Goal: Ask a question

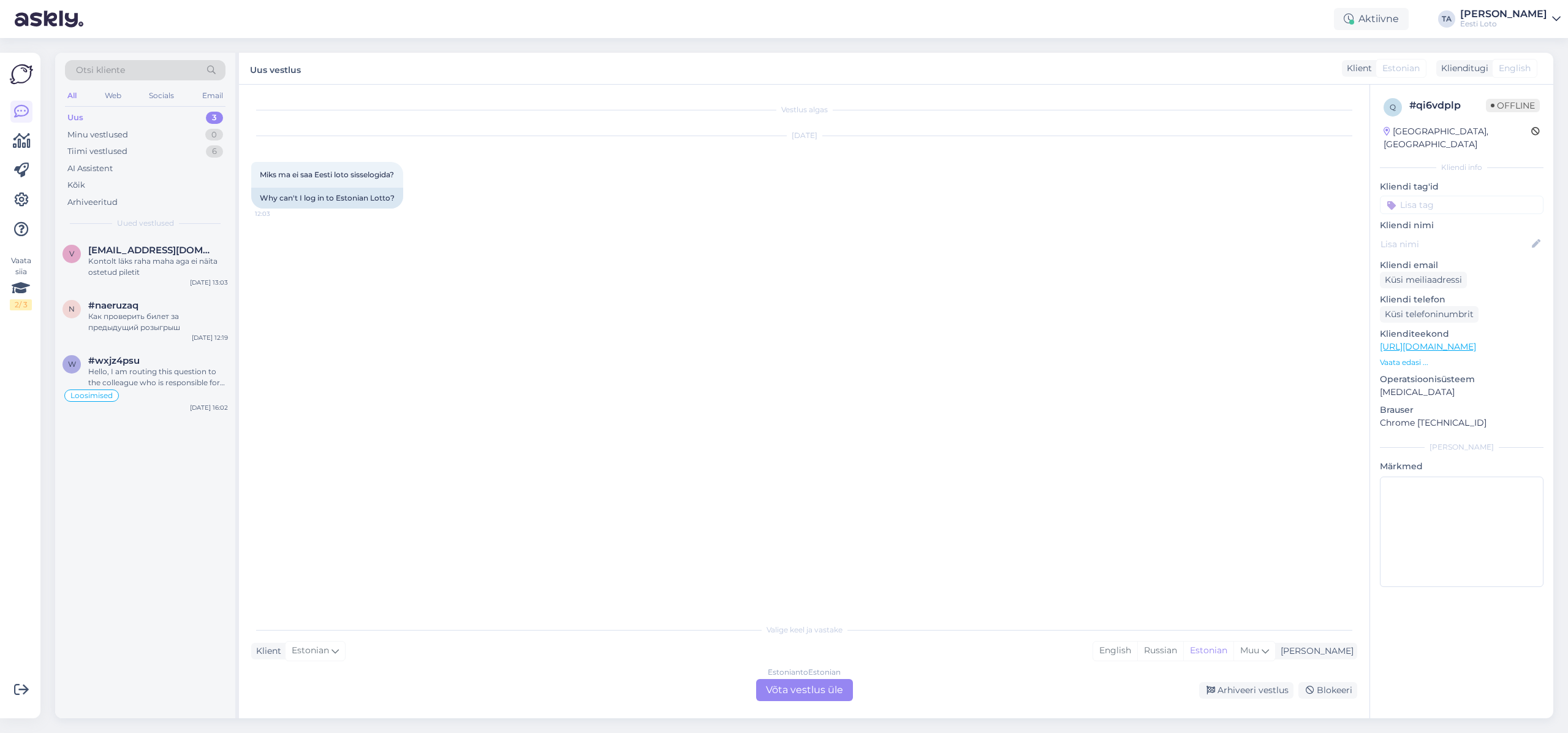
click at [81, 116] on div "Uus" at bounding box center [75, 118] width 16 height 13
click at [124, 265] on div "Kontolt läks raha maha aga ei näita ostetud piletit" at bounding box center [158, 267] width 140 height 22
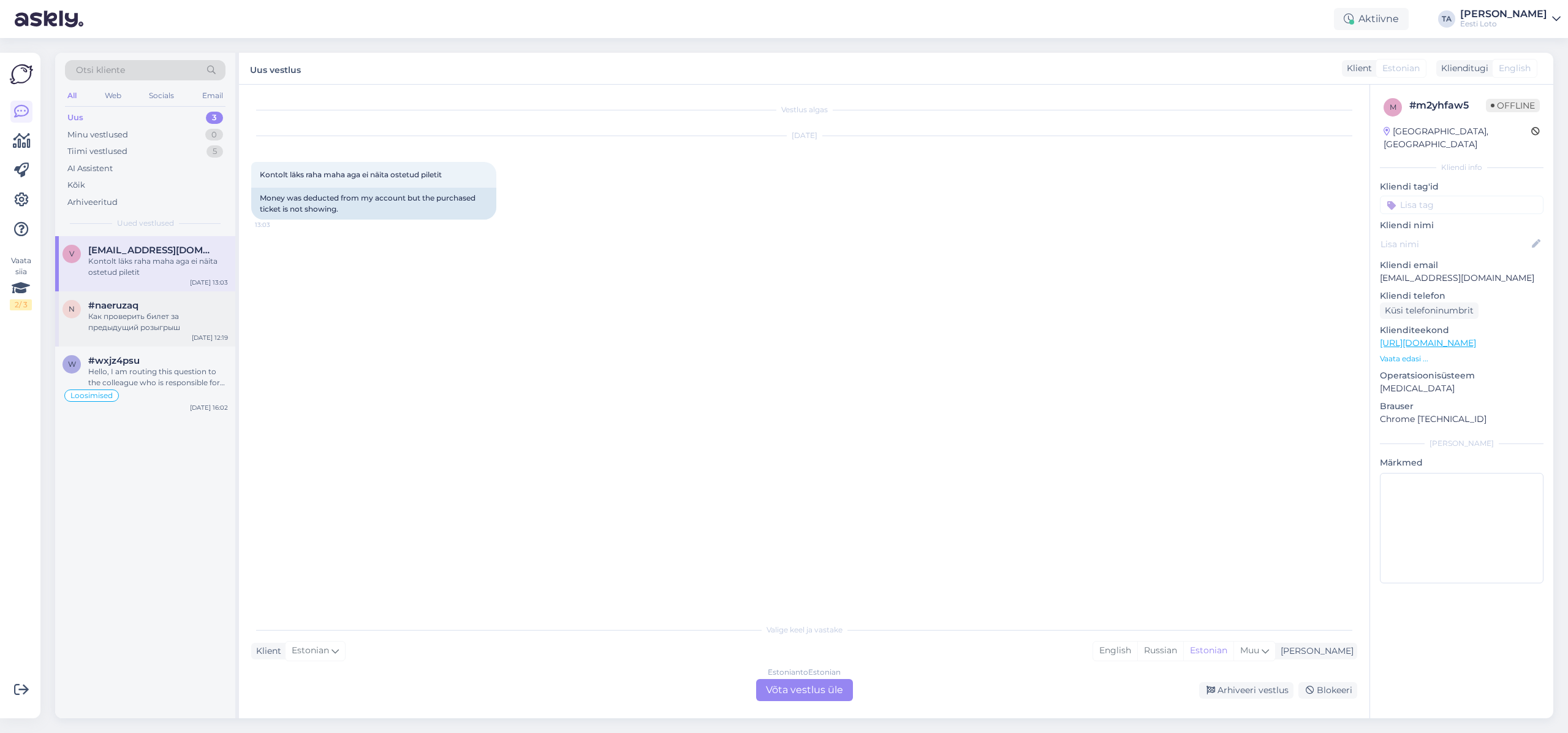
click at [122, 305] on span "#naeruzaq" at bounding box center [113, 306] width 50 height 11
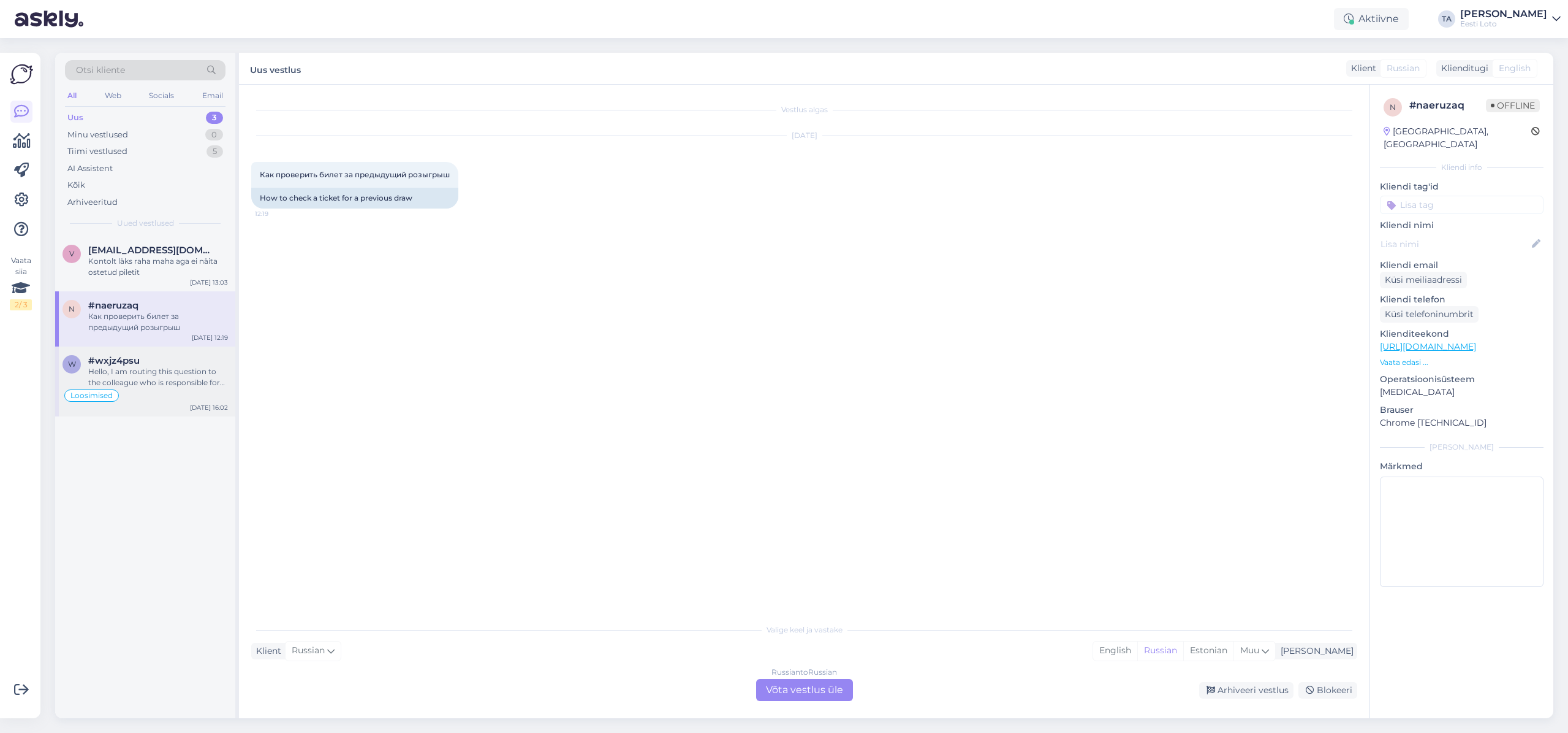
click at [145, 370] on div "Hello, I am routing this question to the colleague who is responsible for this …" at bounding box center [158, 377] width 140 height 22
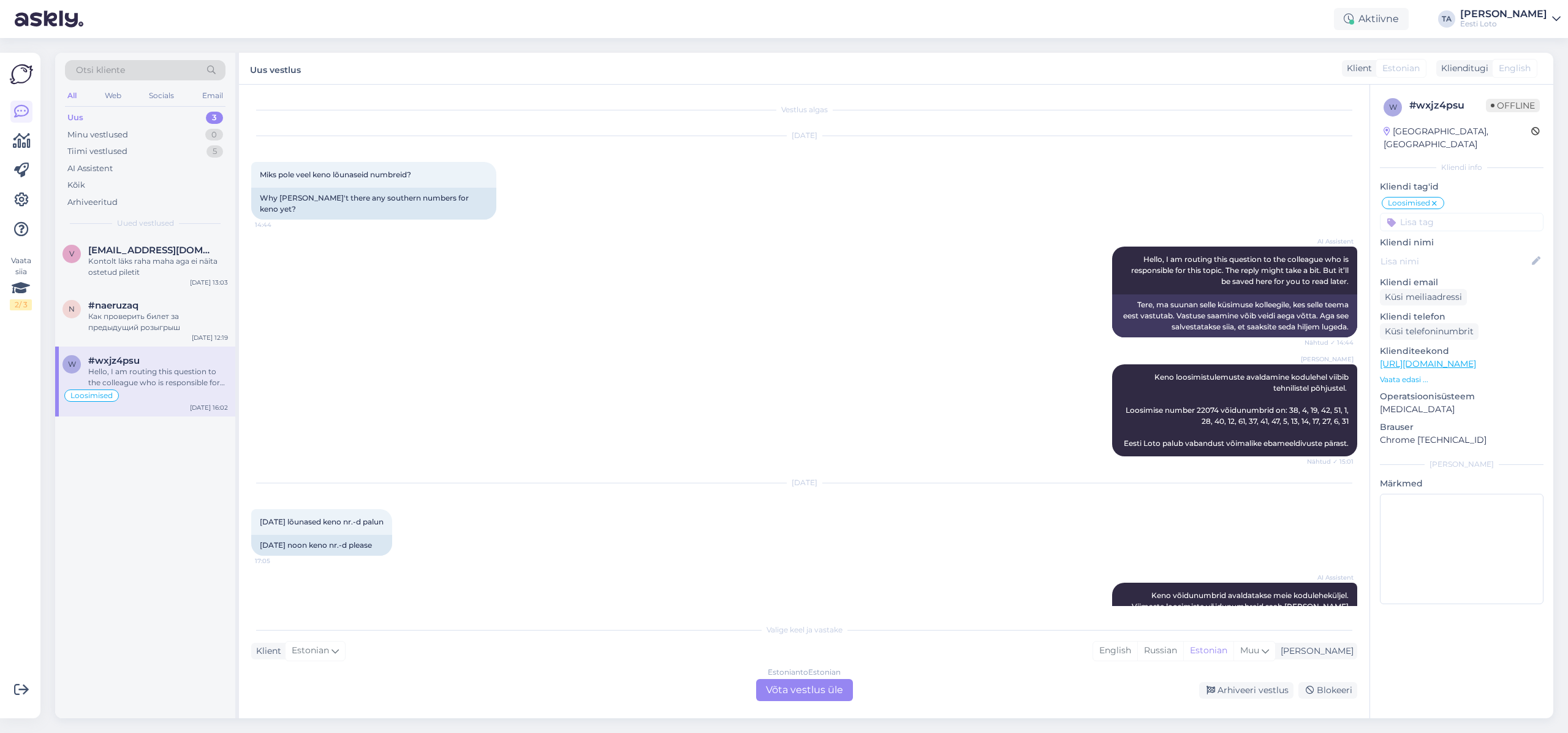
scroll to position [2410, 0]
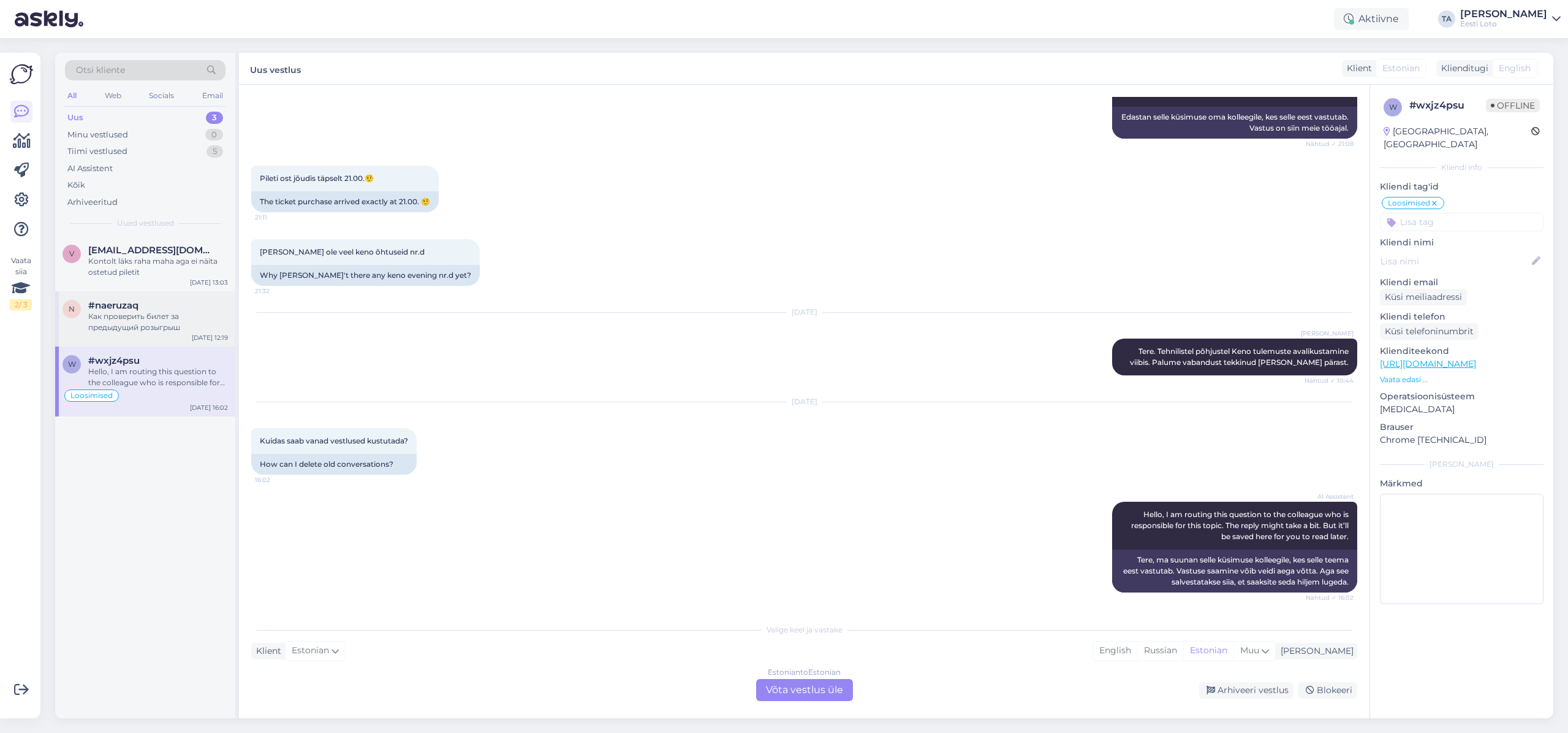
click at [116, 325] on div "Как проверить билет за предыдущий розыгрыш" at bounding box center [158, 322] width 140 height 22
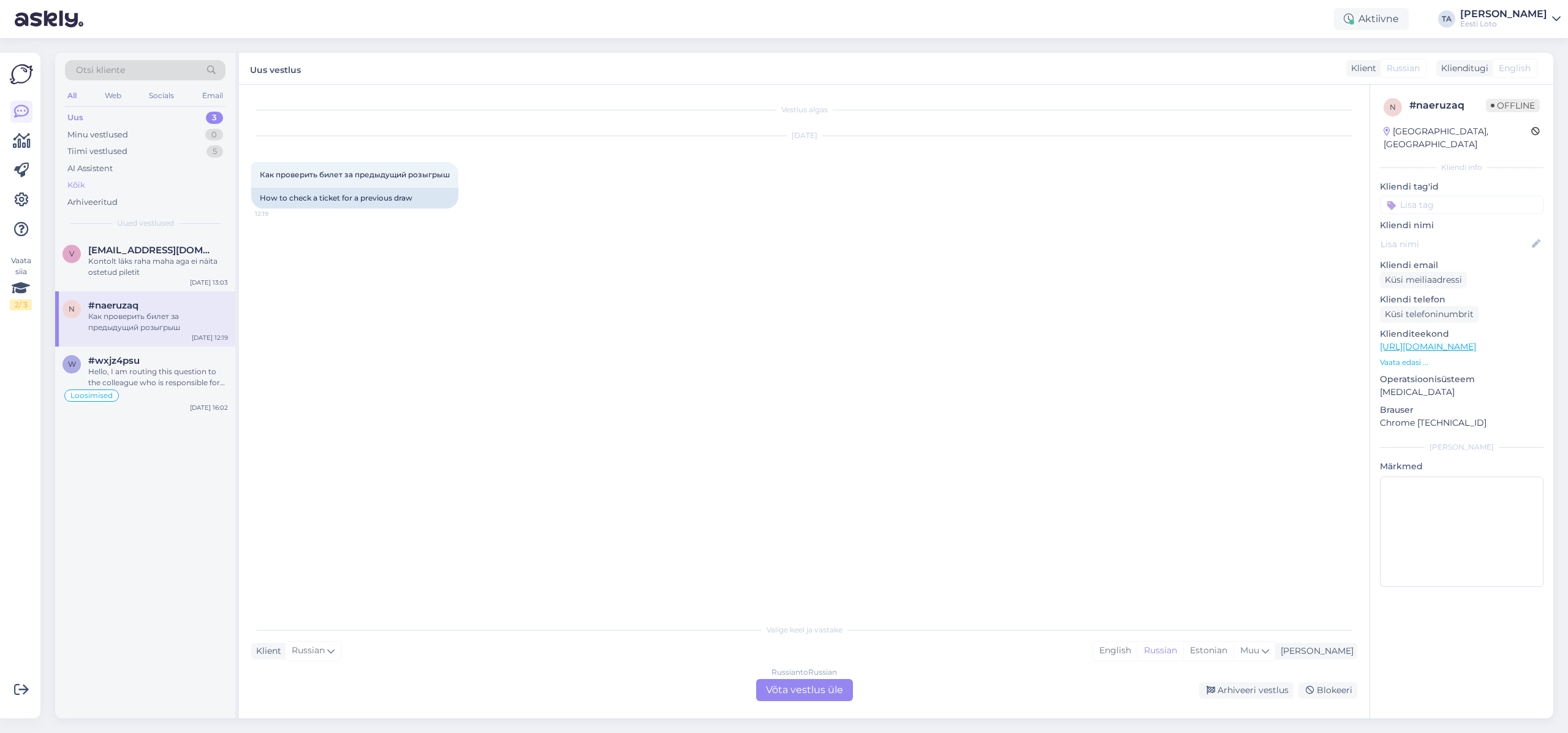
click at [81, 182] on div "Kõik" at bounding box center [75, 185] width 17 height 13
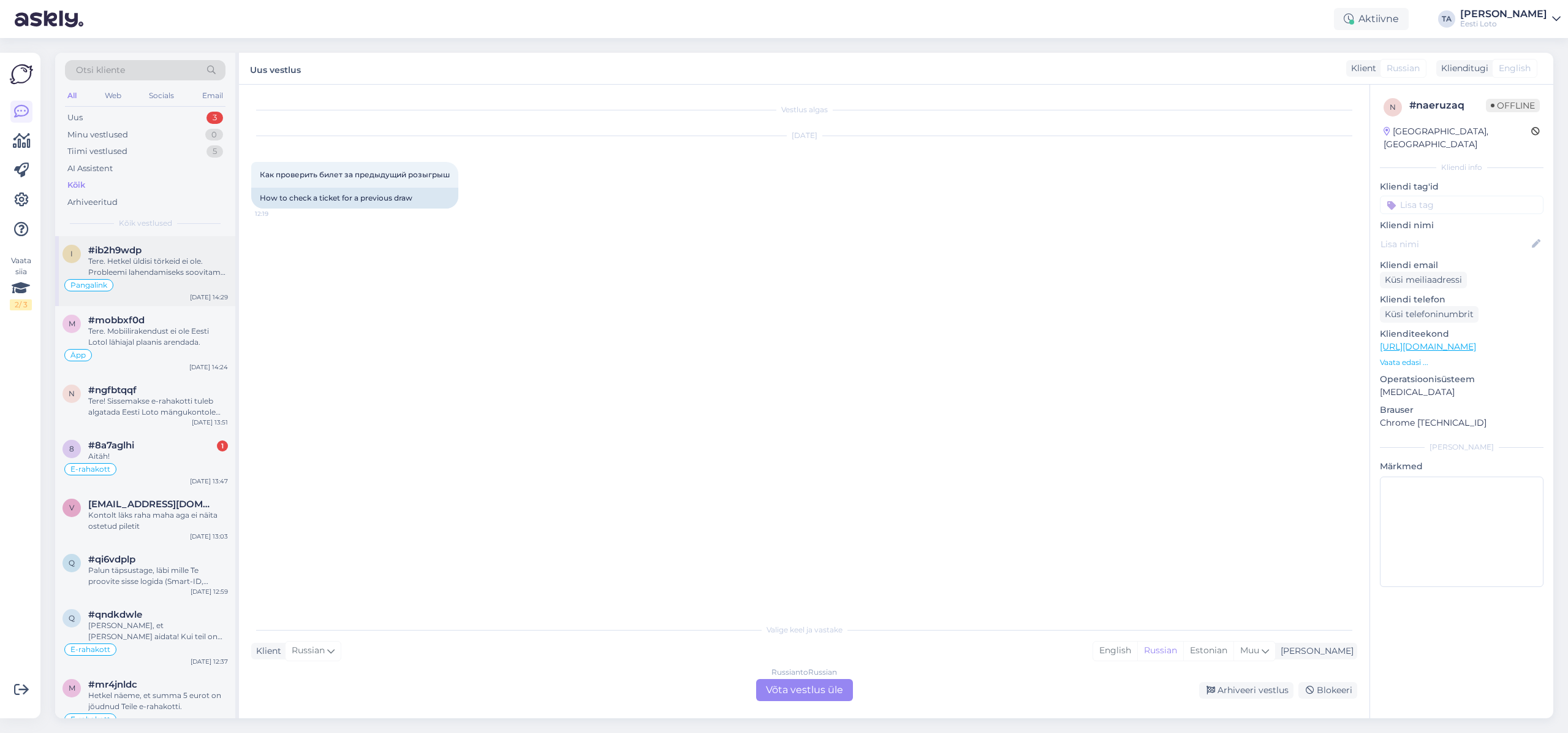
click at [141, 266] on div "Tere. Hetkel üldisi tõrkeid ei ole. Probleemi lahendamiseks soovitame kustutada…" at bounding box center [158, 267] width 140 height 22
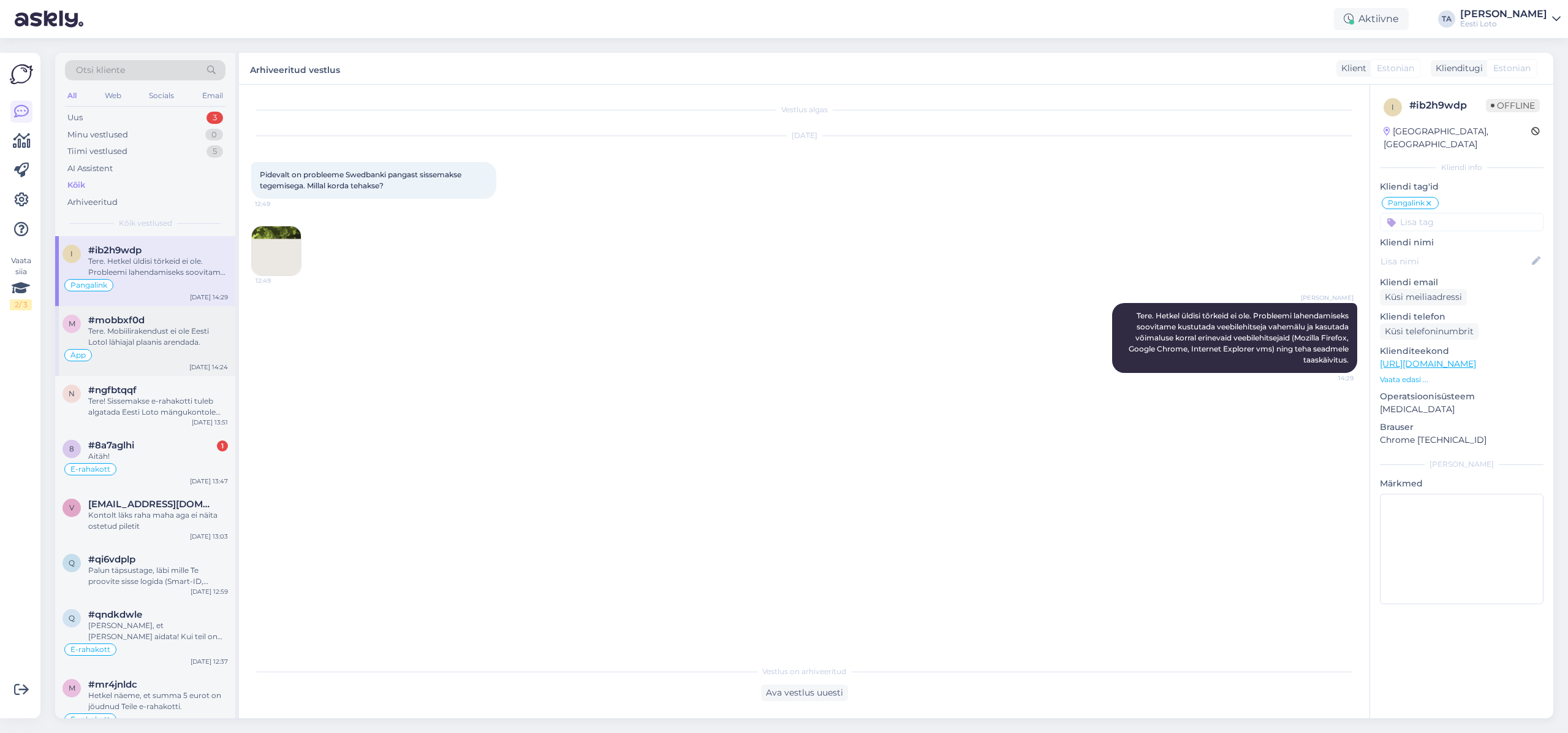
click at [143, 329] on div "Tere. Mobiilirakendust ei ole Eesti Lotol lähiajal plaanis arendada." at bounding box center [158, 337] width 140 height 22
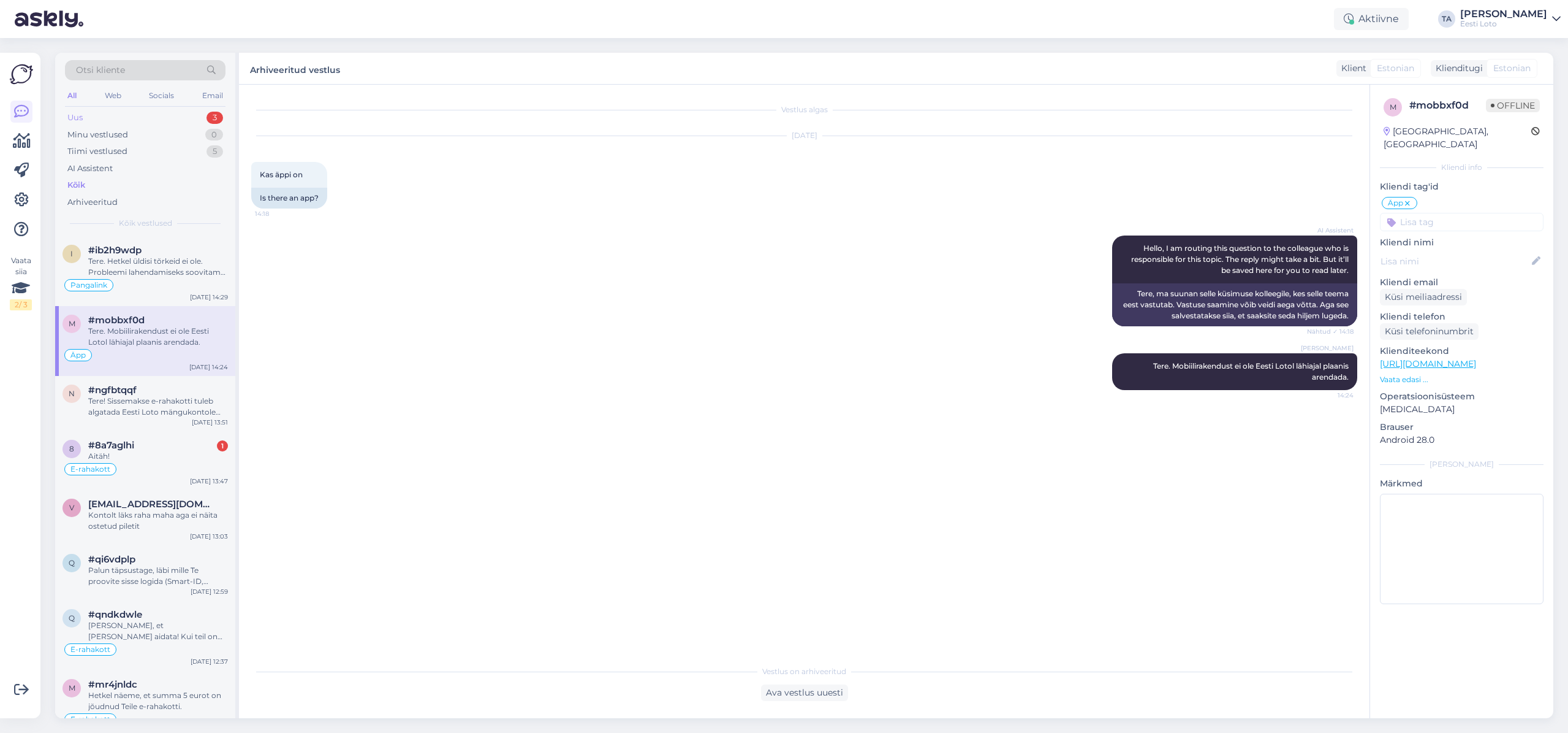
click at [82, 118] on div "Uus" at bounding box center [75, 118] width 15 height 13
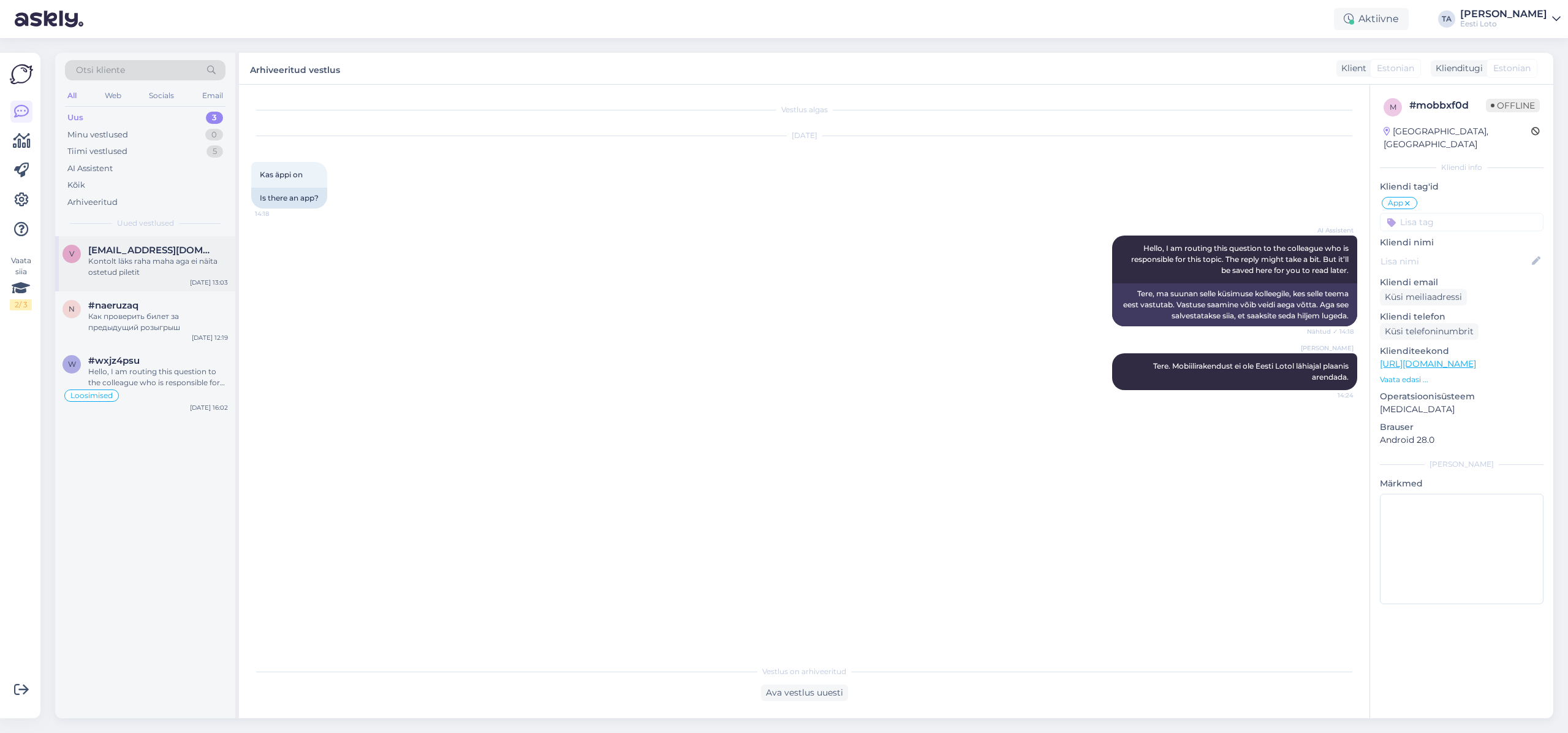
click at [107, 257] on div "Kontolt läks raha maha aga ei näita ostetud piletit" at bounding box center [158, 267] width 140 height 22
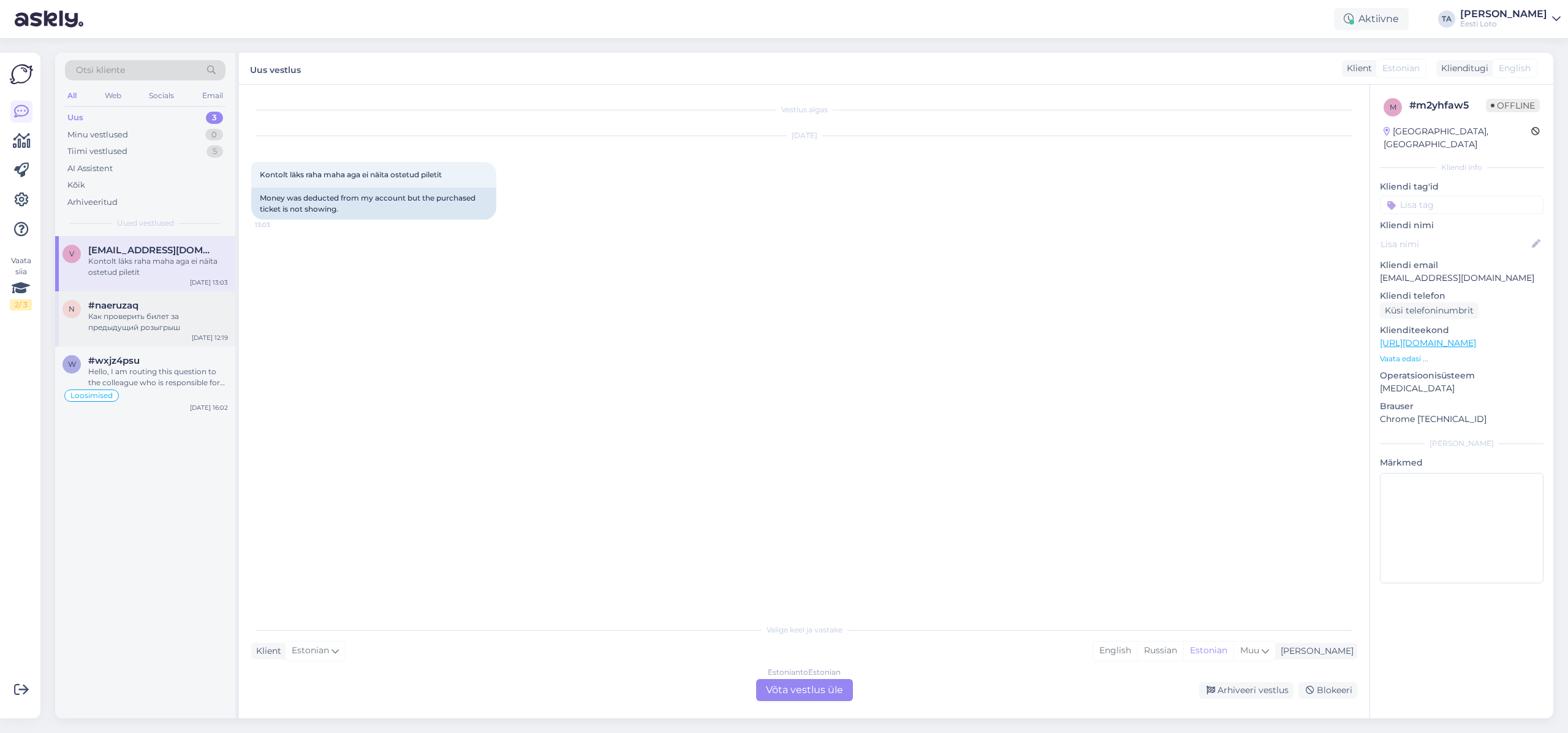
click at [141, 320] on div "Как проверить билет за предыдущий розыгрыш" at bounding box center [158, 322] width 140 height 22
